Goal: Unclear

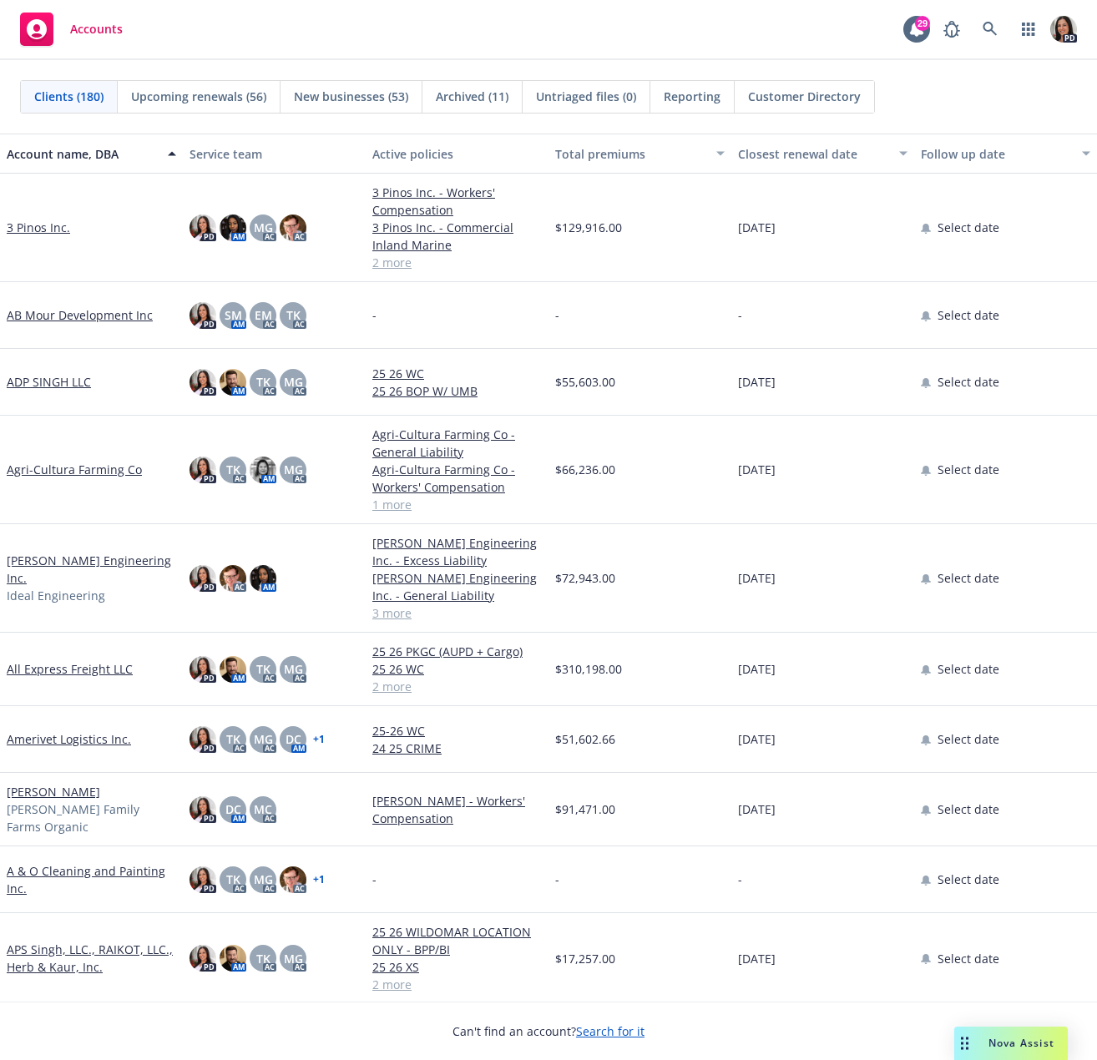
click at [283, 17] on div "Accounts 29 PD" at bounding box center [548, 30] width 1097 height 60
click at [804, 179] on div "[DATE]" at bounding box center [822, 228] width 183 height 109
